Goal: Task Accomplishment & Management: Manage account settings

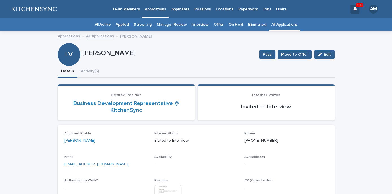
scroll to position [16, 0]
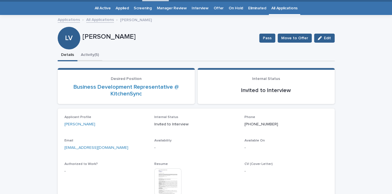
click at [97, 52] on button "Activity (5)" at bounding box center [89, 55] width 25 height 12
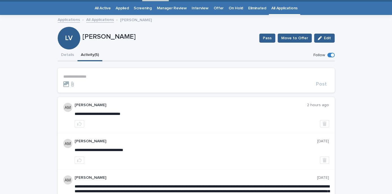
click at [90, 77] on p "**********" at bounding box center [196, 76] width 266 height 5
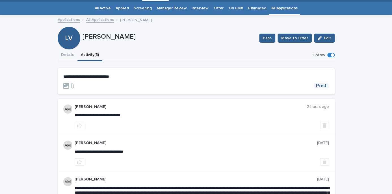
click at [329, 87] on button "Post" at bounding box center [321, 85] width 15 height 5
click at [66, 55] on button "Details" at bounding box center [68, 55] width 20 height 12
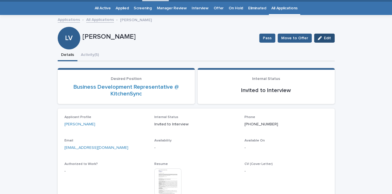
click at [321, 38] on icon "button" at bounding box center [320, 38] width 4 height 4
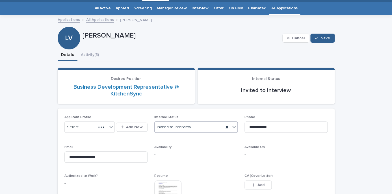
click at [201, 128] on div "Invited to Interview" at bounding box center [189, 127] width 69 height 9
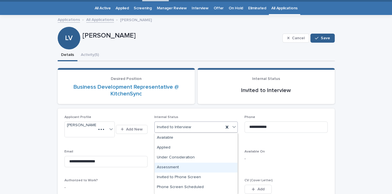
scroll to position [26, 0]
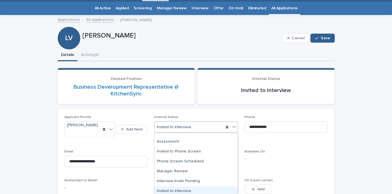
click at [190, 192] on div "Invited to Interview" at bounding box center [196, 191] width 83 height 10
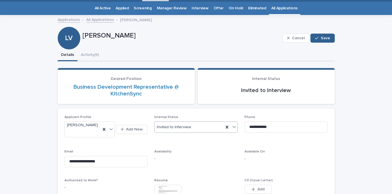
click at [199, 127] on div "Invited to Interview" at bounding box center [189, 127] width 69 height 9
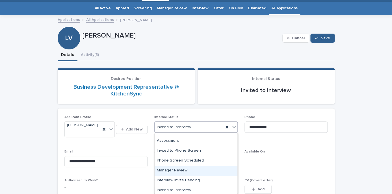
scroll to position [42, 0]
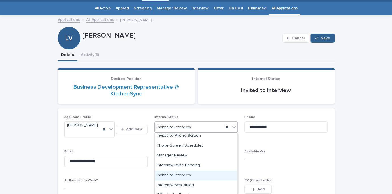
click at [192, 180] on div "Invited to Interview" at bounding box center [196, 176] width 83 height 10
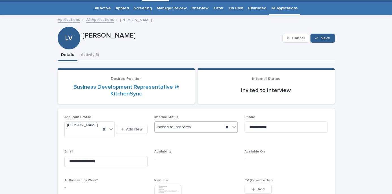
click at [189, 128] on span "Invited to Interview" at bounding box center [174, 127] width 34 height 6
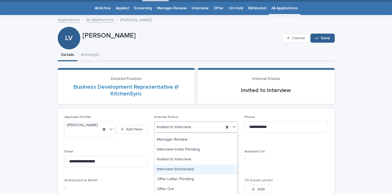
click at [189, 169] on div "Interview Scheduled" at bounding box center [196, 170] width 83 height 10
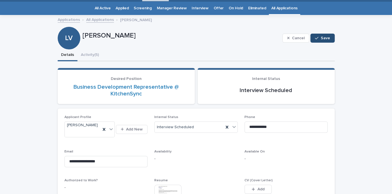
click at [329, 36] on span "Save" at bounding box center [325, 38] width 9 height 4
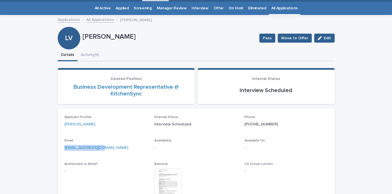
drag, startPoint x: 112, startPoint y: 148, endPoint x: 58, endPoint y: 147, distance: 54.5
click at [64, 147] on div "Ml052390@gmail.com" at bounding box center [105, 147] width 83 height 7
copy link "Ml052390@gmail.com"
click at [92, 57] on button "Activity (5)" at bounding box center [89, 55] width 25 height 12
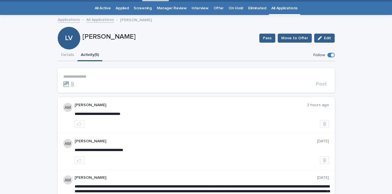
click at [273, 9] on link "All Applications" at bounding box center [284, 8] width 26 height 13
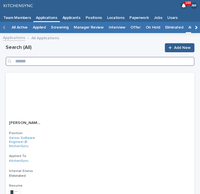
click at [68, 62] on input "Search" at bounding box center [100, 61] width 189 height 9
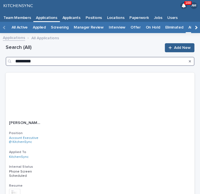
type input "*********"
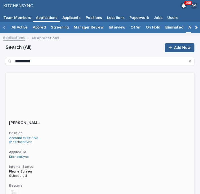
click at [110, 140] on p "Account Executive @ KitchenSync" at bounding box center [100, 140] width 182 height 8
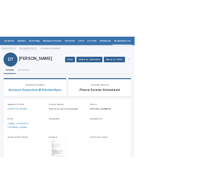
scroll to position [18, 0]
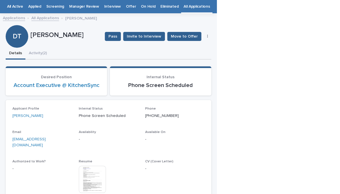
click at [209, 37] on button "button" at bounding box center [208, 36] width 8 height 4
click at [201, 50] on button "Edit" at bounding box center [189, 47] width 37 height 9
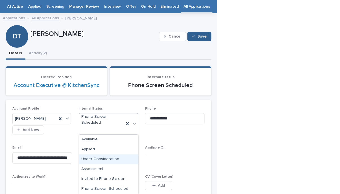
click at [114, 159] on div "Under Consideration" at bounding box center [108, 160] width 59 height 10
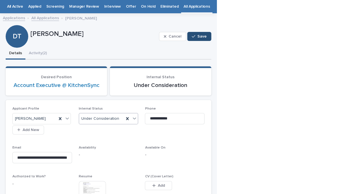
click at [199, 36] on span "Save" at bounding box center [201, 36] width 9 height 4
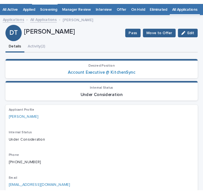
scroll to position [22, 0]
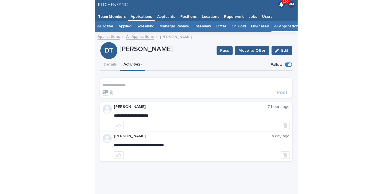
scroll to position [1, 0]
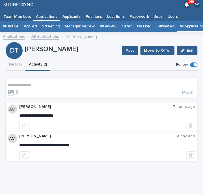
drag, startPoint x: 26, startPoint y: 50, endPoint x: 90, endPoint y: 51, distance: 63.9
click at [90, 51] on p "[PERSON_NAME]" at bounding box center [71, 49] width 92 height 8
copy p "[PERSON_NAME]"
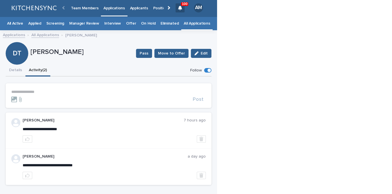
scroll to position [0, 0]
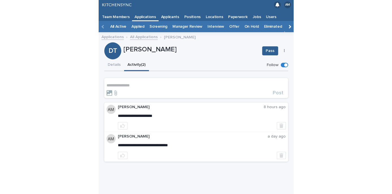
scroll to position [1, 0]
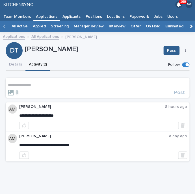
click at [50, 83] on p "**********" at bounding box center [97, 85] width 179 height 5
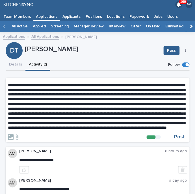
click at [166, 130] on span at bounding box center [96, 106] width 177 height 47
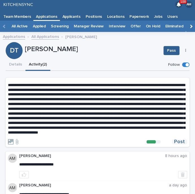
click at [184, 144] on span "Post" at bounding box center [179, 141] width 11 height 5
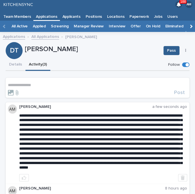
click at [39, 89] on form "**********" at bounding box center [97, 89] width 179 height 13
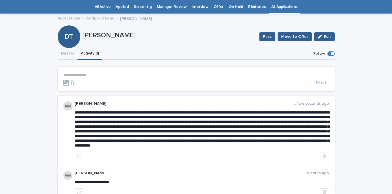
scroll to position [18, 0]
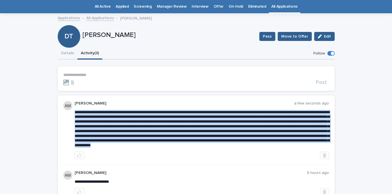
drag, startPoint x: 75, startPoint y: 112, endPoint x: 272, endPoint y: 156, distance: 202.1
click at [66, 56] on button "Details" at bounding box center [68, 54] width 20 height 12
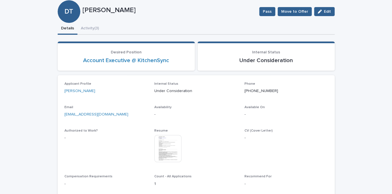
scroll to position [49, 0]
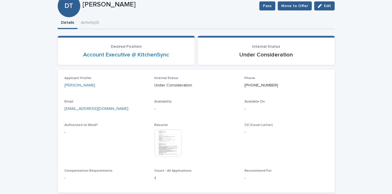
click at [160, 138] on img at bounding box center [167, 142] width 27 height 27
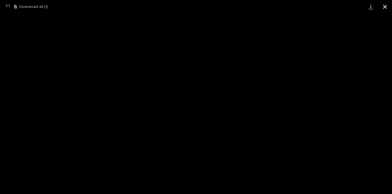
click at [381, 8] on button "Close gallery" at bounding box center [385, 6] width 14 height 13
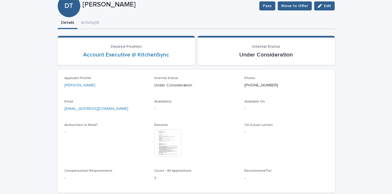
click at [98, 25] on div "**********" at bounding box center [196, 107] width 277 height 180
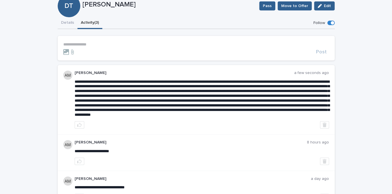
scroll to position [58, 0]
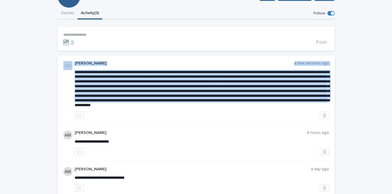
drag, startPoint x: 74, startPoint y: 72, endPoint x: 243, endPoint y: 112, distance: 173.6
click at [243, 112] on div "[PERSON_NAME] a few seconds ago" at bounding box center [196, 89] width 277 height 69
click at [243, 108] on p at bounding box center [202, 89] width 254 height 38
drag, startPoint x: 75, startPoint y: 73, endPoint x: 274, endPoint y: 110, distance: 202.6
click at [274, 108] on p at bounding box center [202, 89] width 254 height 38
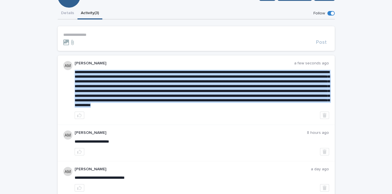
copy span "**********"
